Goal: Task Accomplishment & Management: Use online tool/utility

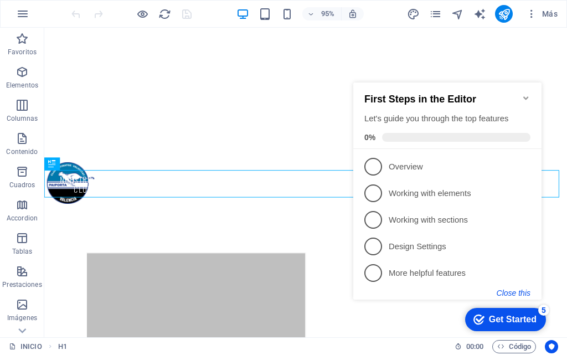
click at [518, 291] on button "Close this" at bounding box center [514, 293] width 34 height 9
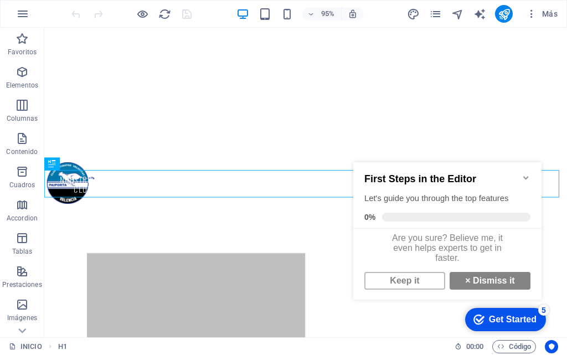
click at [527, 173] on icon "Minimize checklist" at bounding box center [526, 177] width 9 height 9
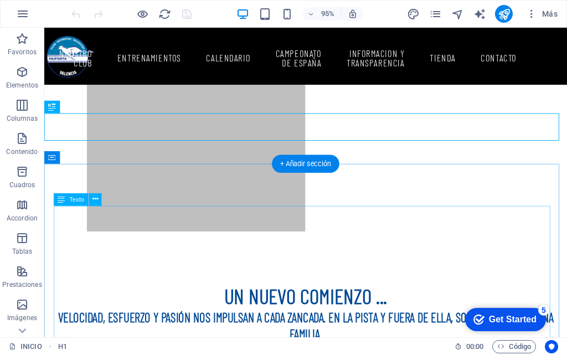
scroll to position [424, 0]
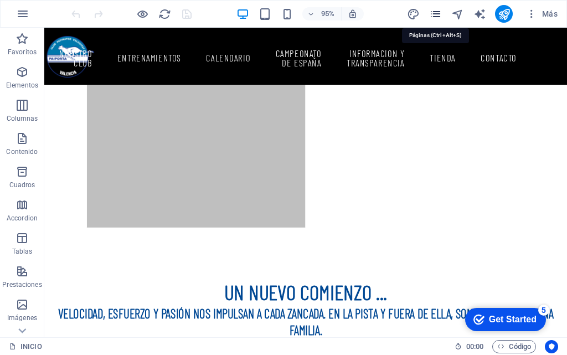
click at [436, 9] on icon "pages" at bounding box center [435, 14] width 13 height 13
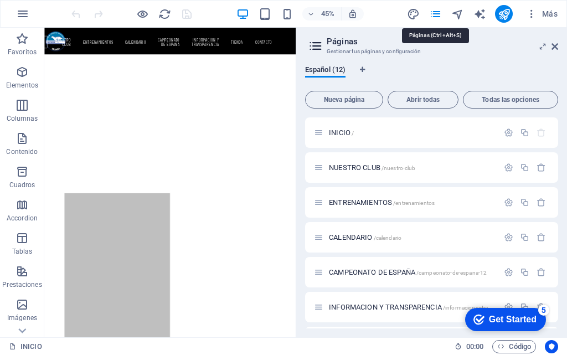
scroll to position [768, 0]
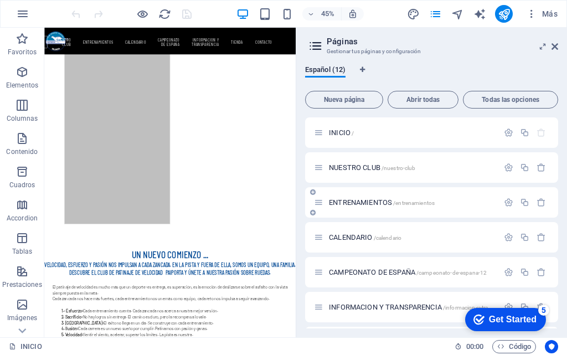
click at [391, 201] on span "ENTRENAMIENTOS /entrenamientos" at bounding box center [382, 202] width 106 height 8
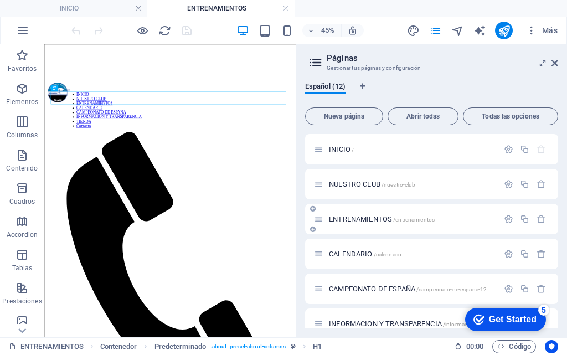
scroll to position [0, 0]
click at [557, 63] on icon at bounding box center [555, 63] width 7 height 9
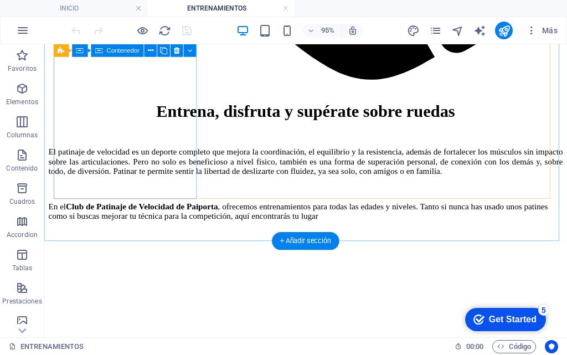
scroll to position [665, 0]
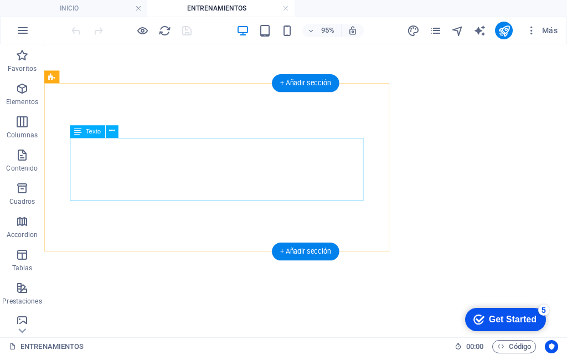
scroll to position [886, 0]
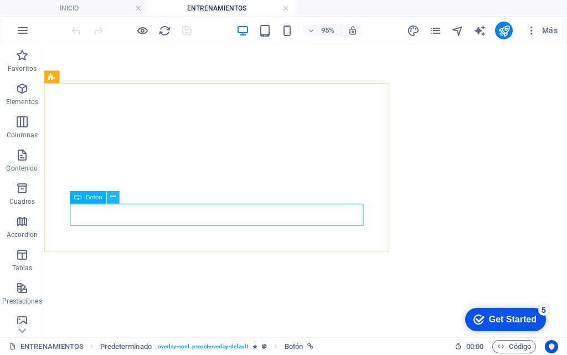
click at [113, 199] on icon at bounding box center [114, 197] width 6 height 11
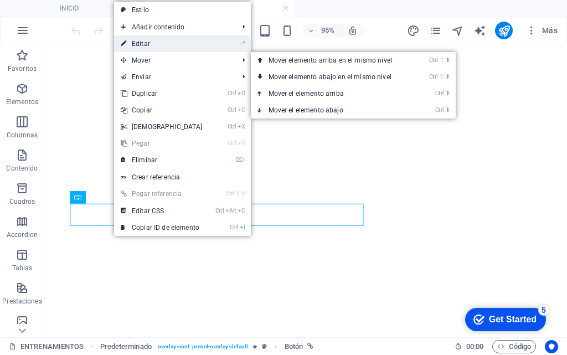
click at [156, 44] on link "⏎ Editar" at bounding box center [161, 43] width 95 height 17
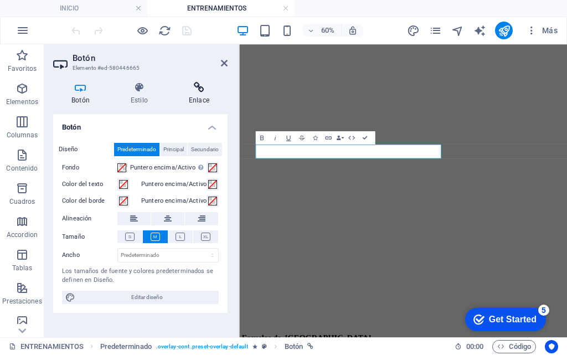
click at [195, 88] on icon at bounding box center [199, 87] width 57 height 11
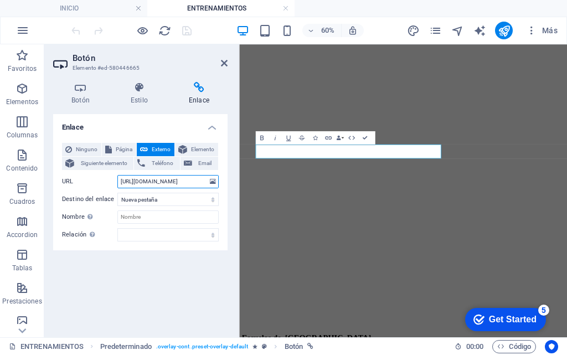
click at [157, 182] on input "[URL][DOMAIN_NAME]" at bounding box center [167, 181] width 101 height 13
drag, startPoint x: 359, startPoint y: 225, endPoint x: 332, endPoint y: 325, distance: 103.3
click at [124, 179] on input "[URL][DOMAIN_NAME]" at bounding box center [167, 181] width 101 height 13
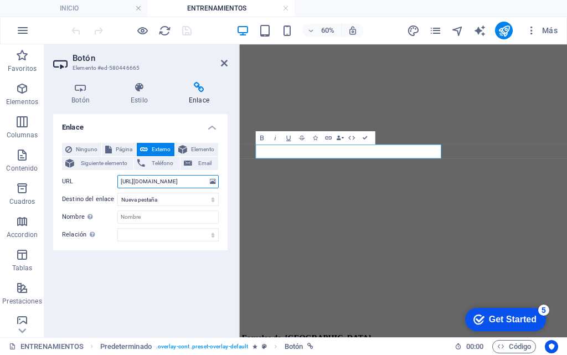
scroll to position [0, 16]
drag, startPoint x: 359, startPoint y: 223, endPoint x: 248, endPoint y: 292, distance: 130.6
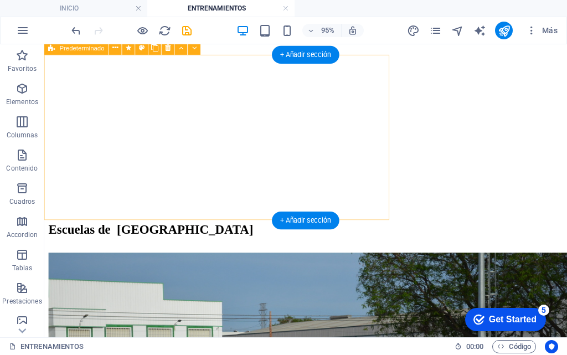
scroll to position [1108, 0]
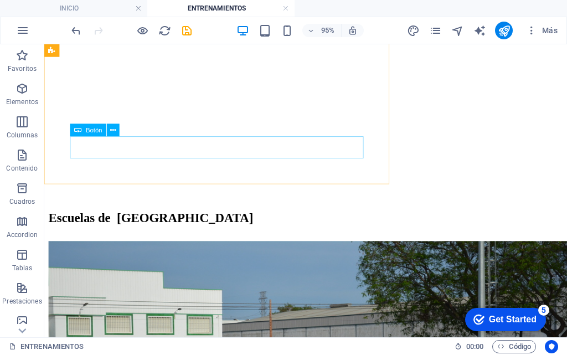
click at [93, 129] on span "Botón" at bounding box center [94, 130] width 17 height 6
click at [111, 131] on icon at bounding box center [114, 130] width 6 height 11
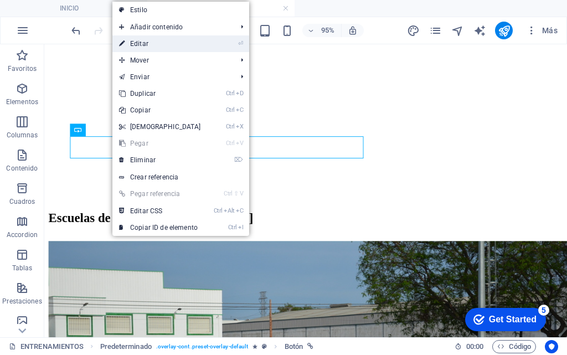
click at [147, 43] on link "⏎ Editar" at bounding box center [159, 43] width 95 height 17
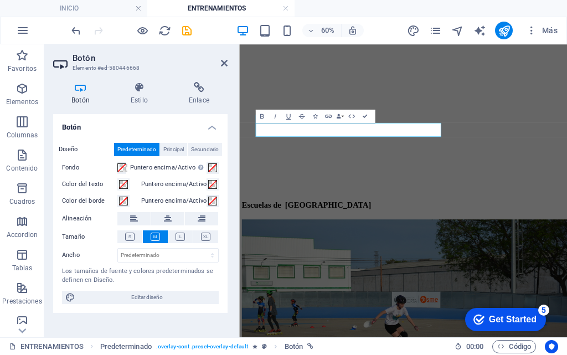
scroll to position [1073, 0]
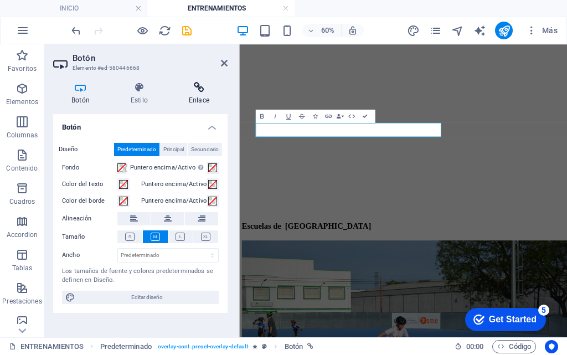
click at [203, 101] on h4 "Enlace" at bounding box center [199, 93] width 57 height 23
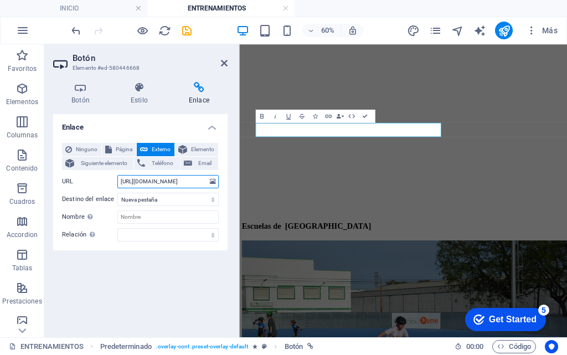
click at [158, 181] on input "[URL][DOMAIN_NAME]" at bounding box center [167, 181] width 101 height 13
drag, startPoint x: 361, startPoint y: 227, endPoint x: 244, endPoint y: 293, distance: 134.2
click at [124, 182] on input "[URL][DOMAIN_NAME]" at bounding box center [167, 181] width 101 height 13
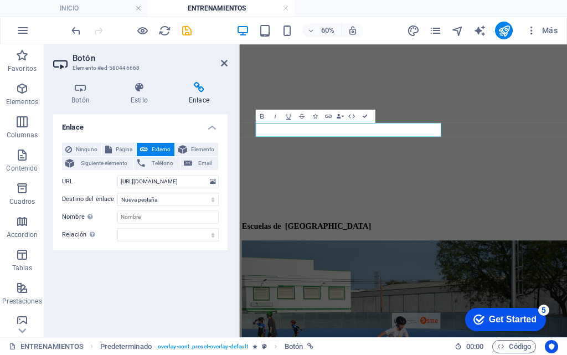
click at [116, 178] on label "URL" at bounding box center [89, 181] width 55 height 13
click at [117, 178] on input "[URL][DOMAIN_NAME]" at bounding box center [167, 181] width 101 height 13
click at [120, 181] on input "[URL][DOMAIN_NAME]" at bounding box center [167, 181] width 101 height 13
drag, startPoint x: 121, startPoint y: 181, endPoint x: 162, endPoint y: 186, distance: 41.4
click at [162, 186] on input "[URL][DOMAIN_NAME]" at bounding box center [167, 181] width 101 height 13
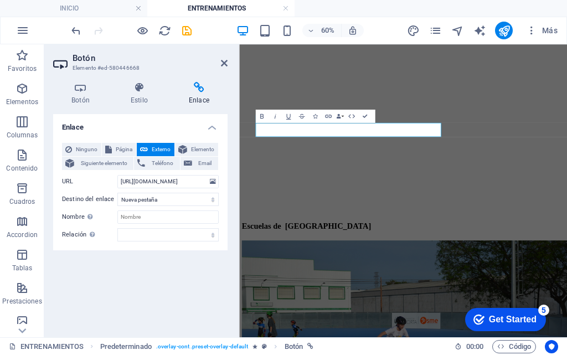
click at [225, 65] on icon at bounding box center [224, 63] width 7 height 9
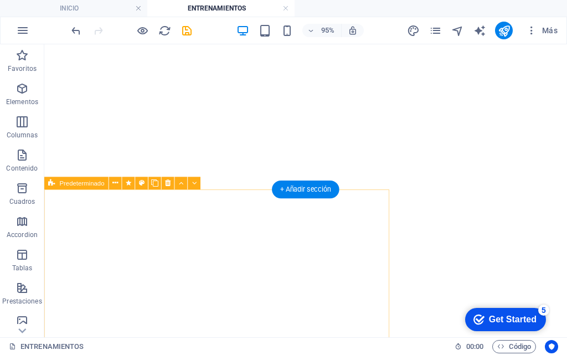
scroll to position [857, 0]
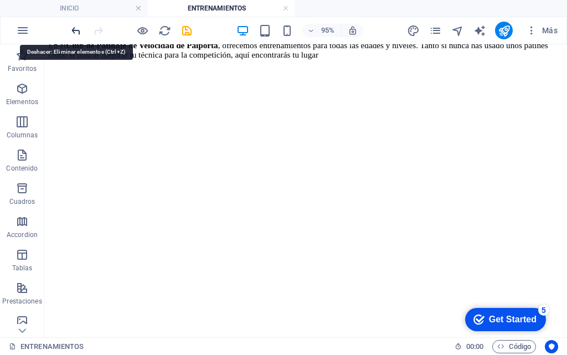
click at [76, 28] on icon "undo" at bounding box center [76, 30] width 13 height 13
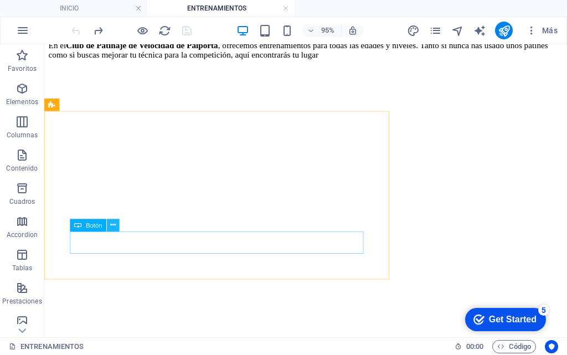
click at [113, 229] on icon at bounding box center [114, 225] width 6 height 11
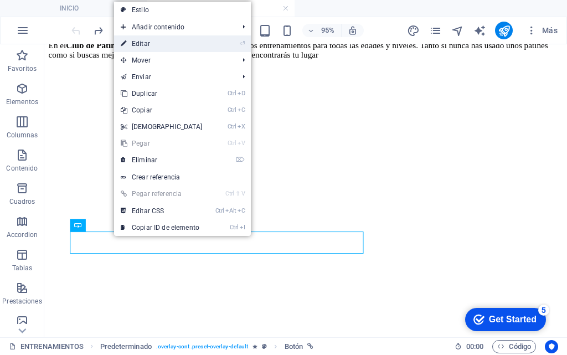
click at [158, 48] on link "⏎ Editar" at bounding box center [161, 43] width 95 height 17
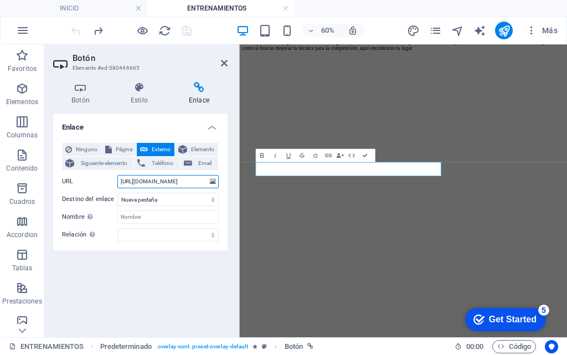
click at [124, 184] on input "[URL][DOMAIN_NAME]" at bounding box center [167, 181] width 101 height 13
drag, startPoint x: 120, startPoint y: 181, endPoint x: 227, endPoint y: 196, distance: 108.0
click at [227, 196] on div "Ninguno Página Externo Elemento Siguiente elemento Teléfono Email Página INICIO…" at bounding box center [140, 192] width 174 height 116
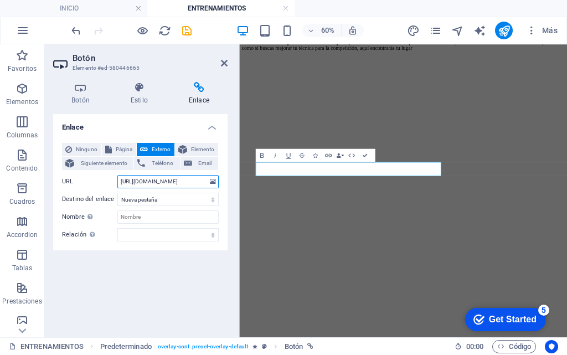
type input "[URL][DOMAIN_NAME]"
click at [197, 279] on div "Enlace Ninguno Página Externo Elemento Siguiente elemento Teléfono Email Página…" at bounding box center [140, 221] width 174 height 214
click at [188, 33] on icon "save" at bounding box center [187, 30] width 13 height 13
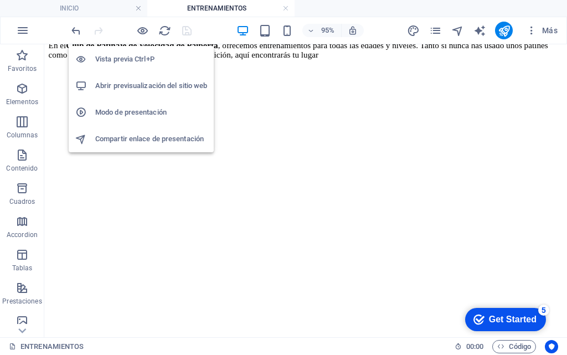
click at [151, 86] on h6 "Abrir previsualización del sitio web" at bounding box center [151, 85] width 112 height 13
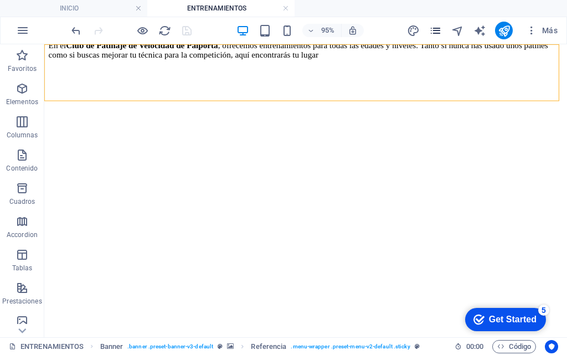
click at [436, 30] on icon "pages" at bounding box center [435, 30] width 13 height 13
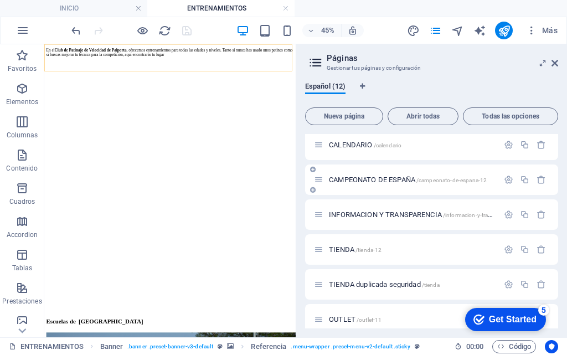
scroll to position [111, 0]
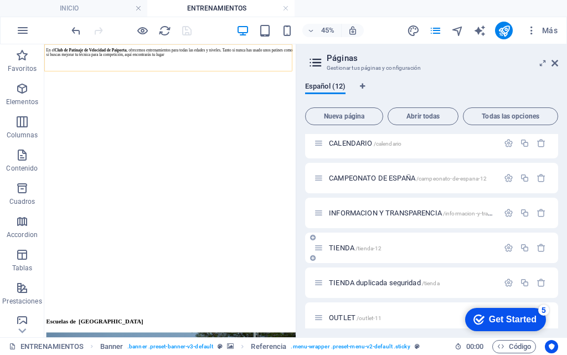
click at [343, 247] on span "TIENDA /tienda-12" at bounding box center [355, 248] width 53 height 8
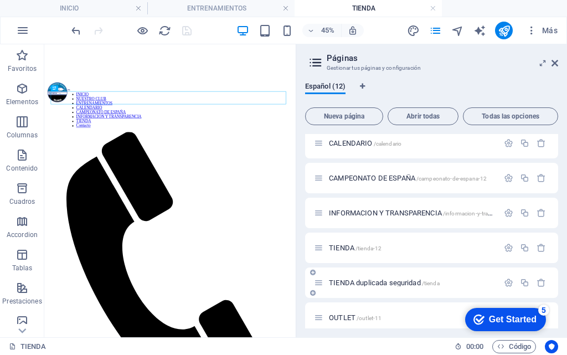
scroll to position [0, 0]
click at [555, 63] on icon at bounding box center [555, 63] width 7 height 9
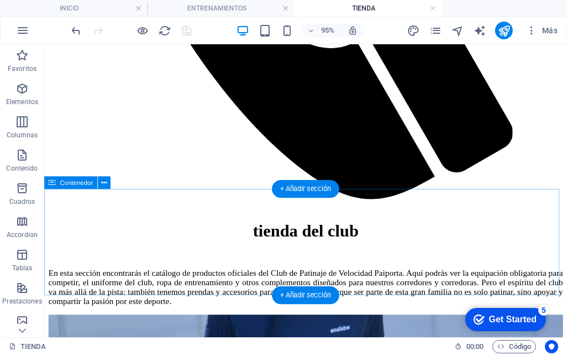
scroll to position [665, 0]
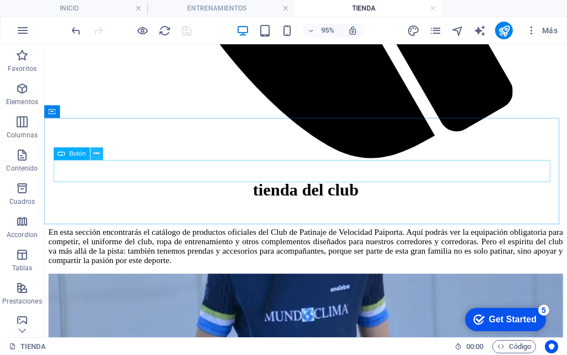
click at [98, 153] on icon at bounding box center [97, 153] width 6 height 11
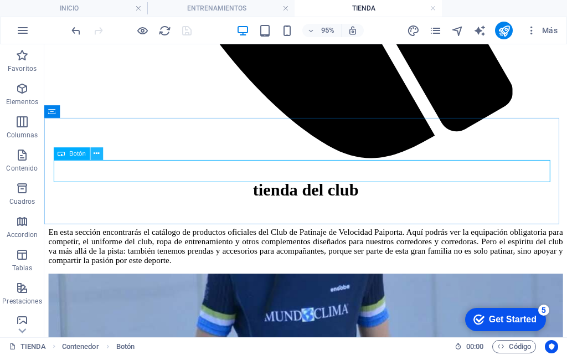
click at [96, 153] on icon at bounding box center [97, 153] width 6 height 11
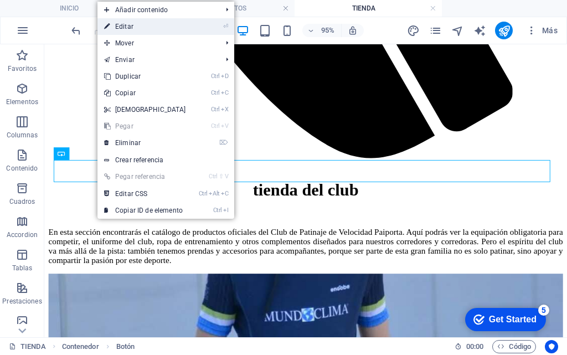
click at [141, 23] on link "⏎ Editar" at bounding box center [144, 26] width 95 height 17
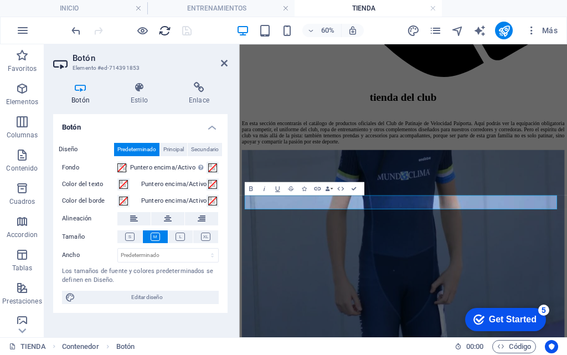
scroll to position [534, 0]
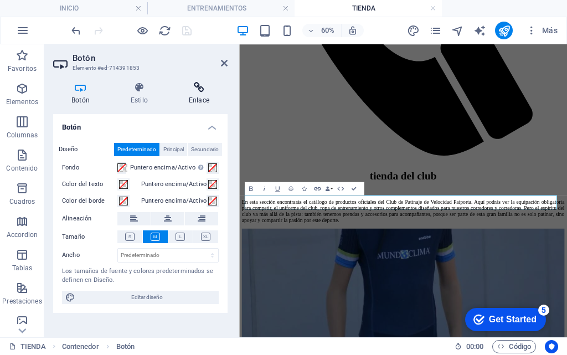
click at [199, 96] on h4 "Enlace" at bounding box center [199, 93] width 57 height 23
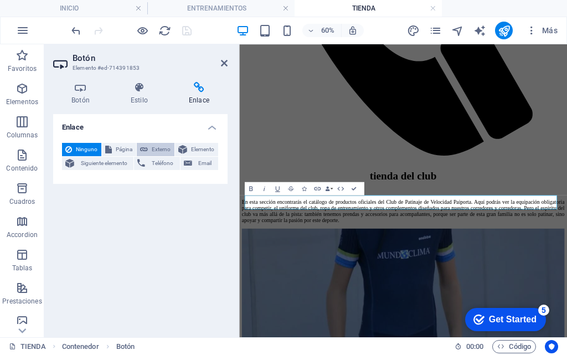
click at [148, 148] on button "Externo" at bounding box center [156, 149] width 38 height 13
select select "blank"
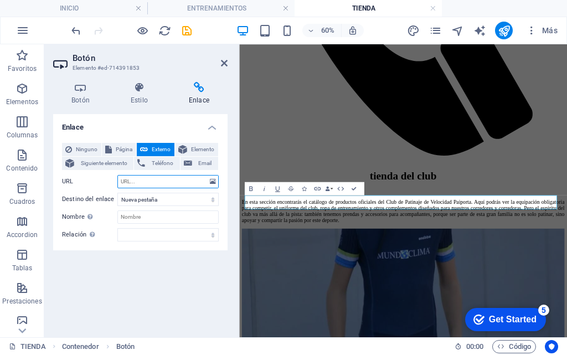
click at [193, 184] on input "URL" at bounding box center [167, 181] width 101 height 13
paste input "[URL][DOMAIN_NAME]"
type input "[URL][DOMAIN_NAME]"
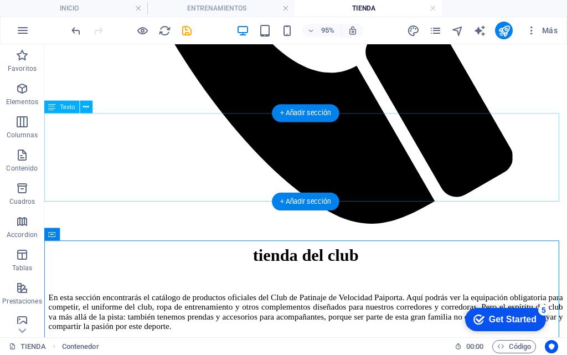
scroll to position [715, 0]
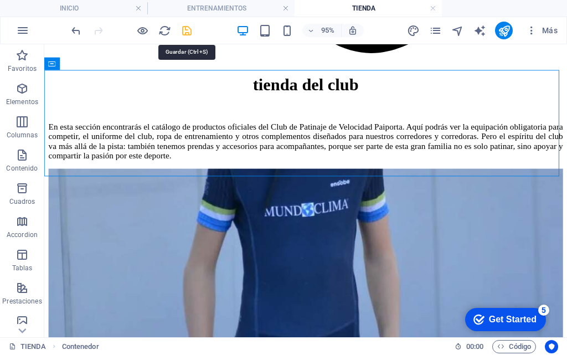
click at [184, 30] on icon "save" at bounding box center [187, 30] width 13 height 13
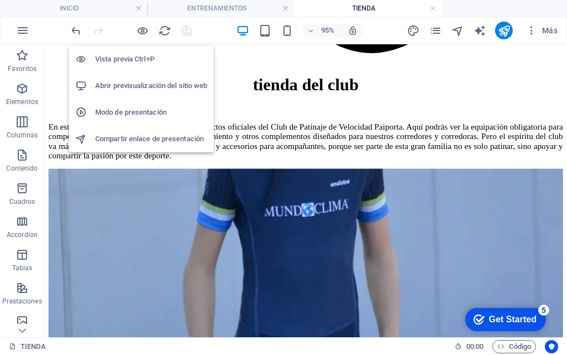
click at [153, 81] on h6 "Abrir previsualización del sitio web" at bounding box center [151, 85] width 112 height 13
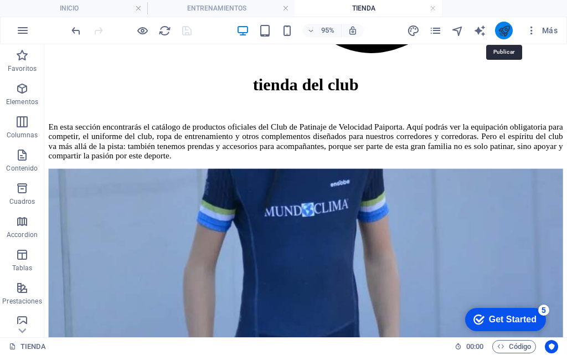
click at [506, 29] on icon "publish" at bounding box center [504, 30] width 13 height 13
